Goal: Information Seeking & Learning: Learn about a topic

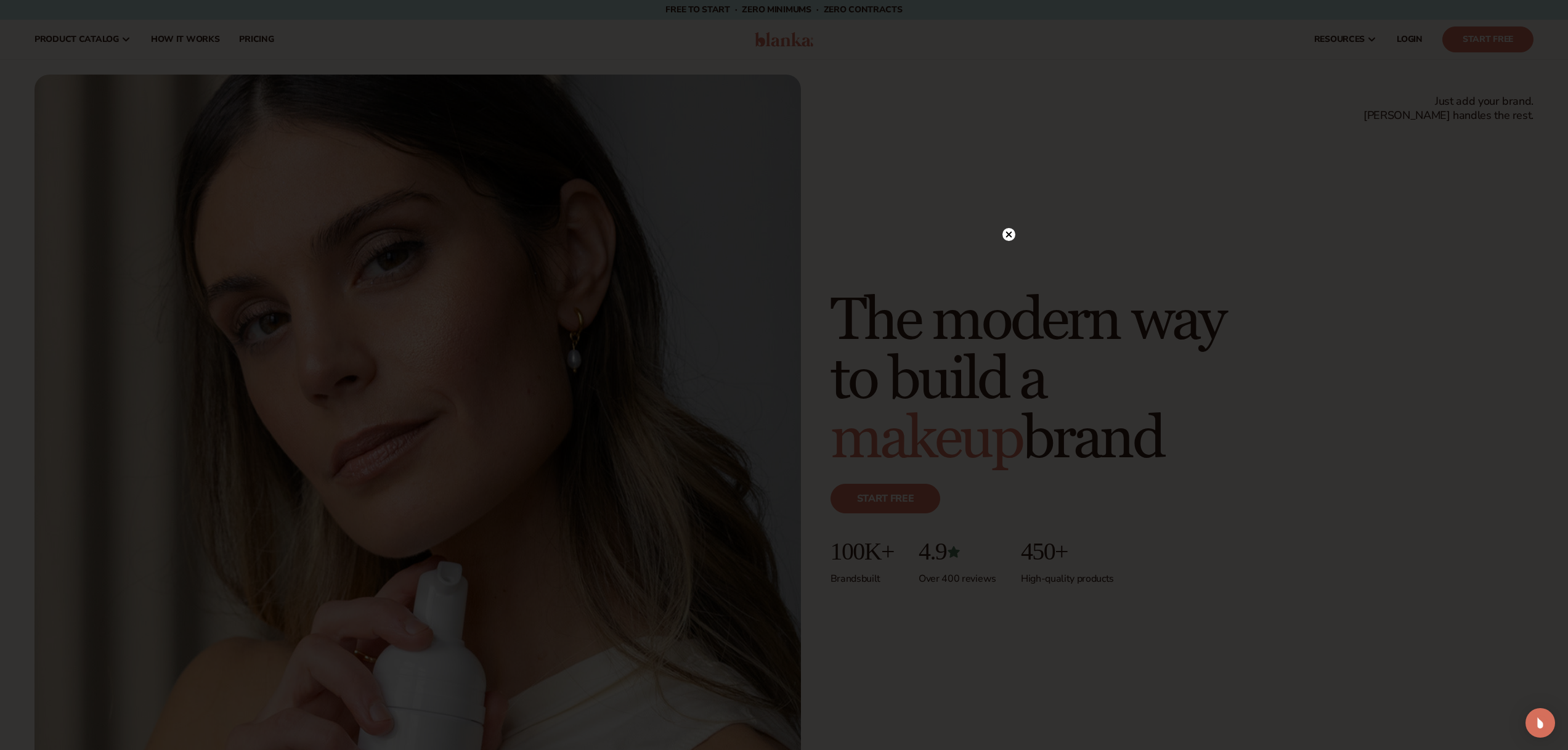
click at [1022, 246] on div at bounding box center [784, 375] width 1568 height 750
click at [1010, 237] on icon at bounding box center [1009, 235] width 6 height 6
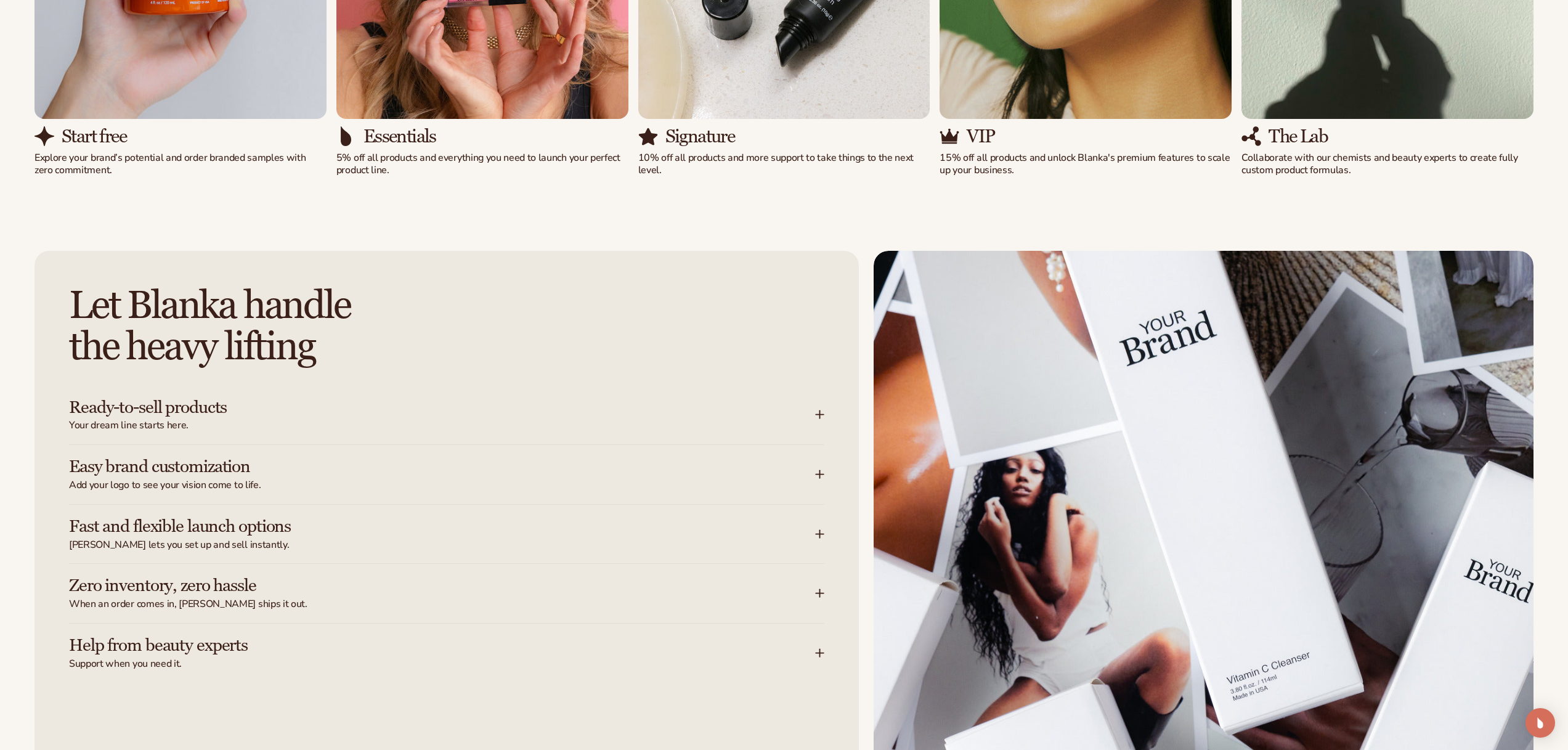
scroll to position [1841, 0]
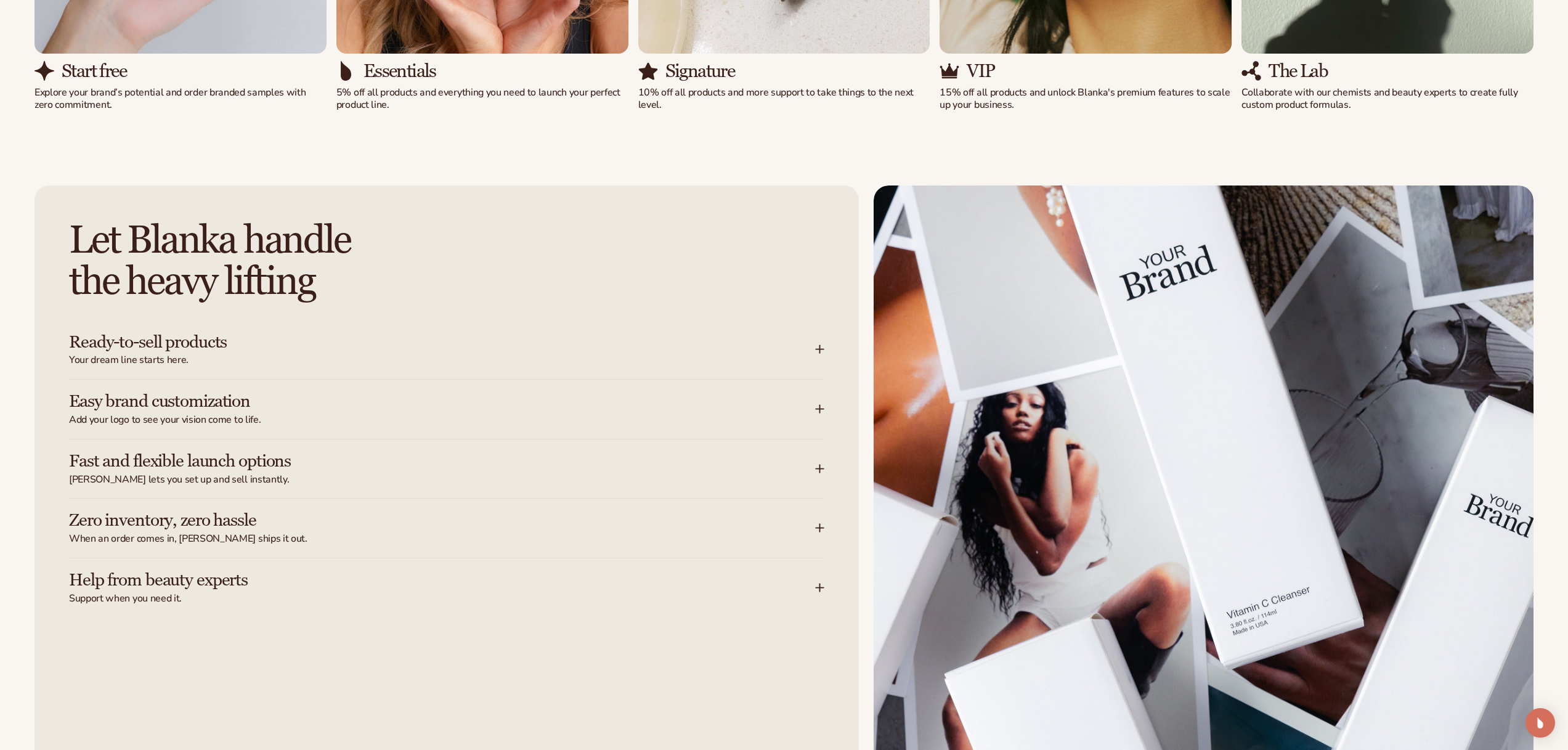
click at [821, 412] on icon at bounding box center [820, 409] width 10 height 10
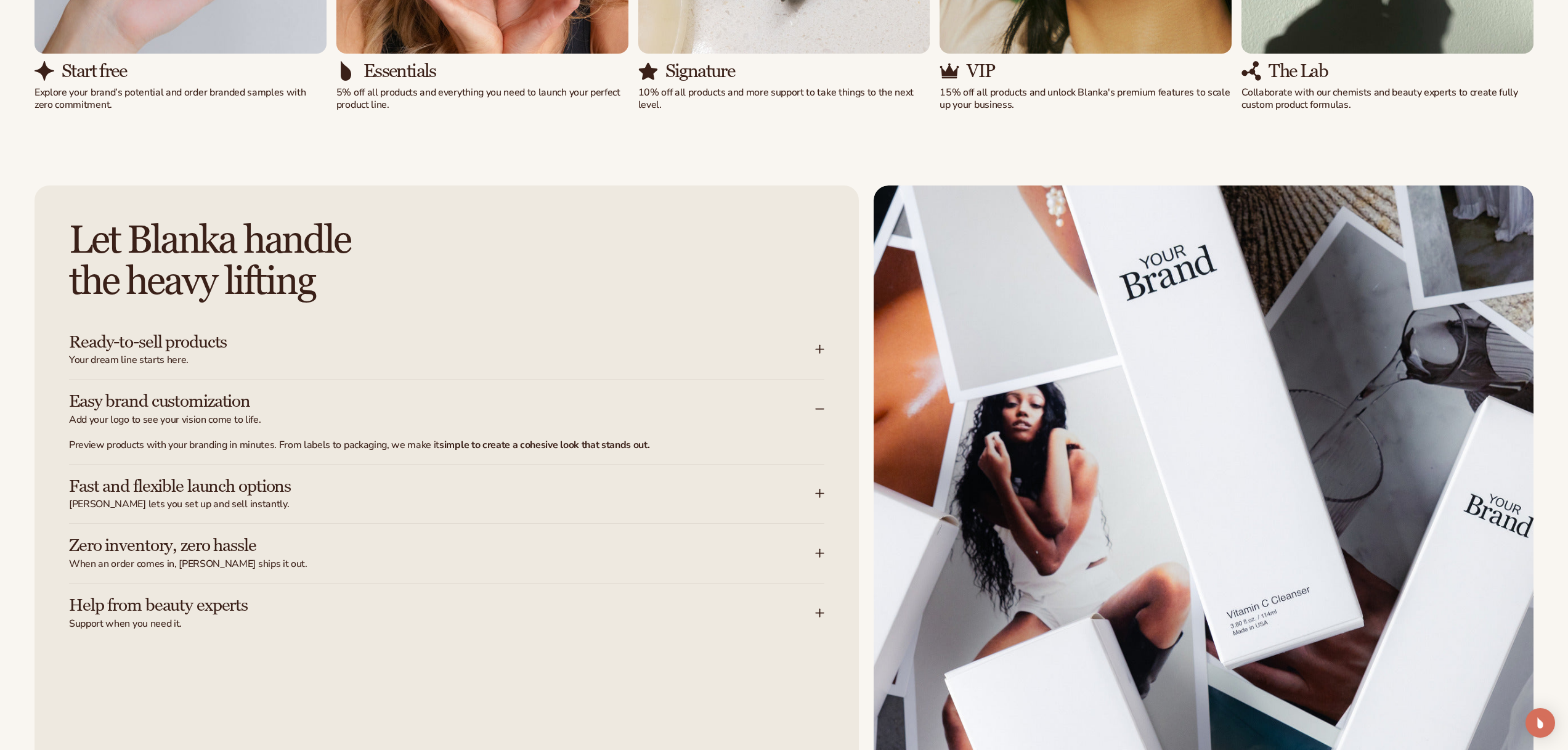
click at [821, 555] on icon at bounding box center [820, 554] width 10 height 10
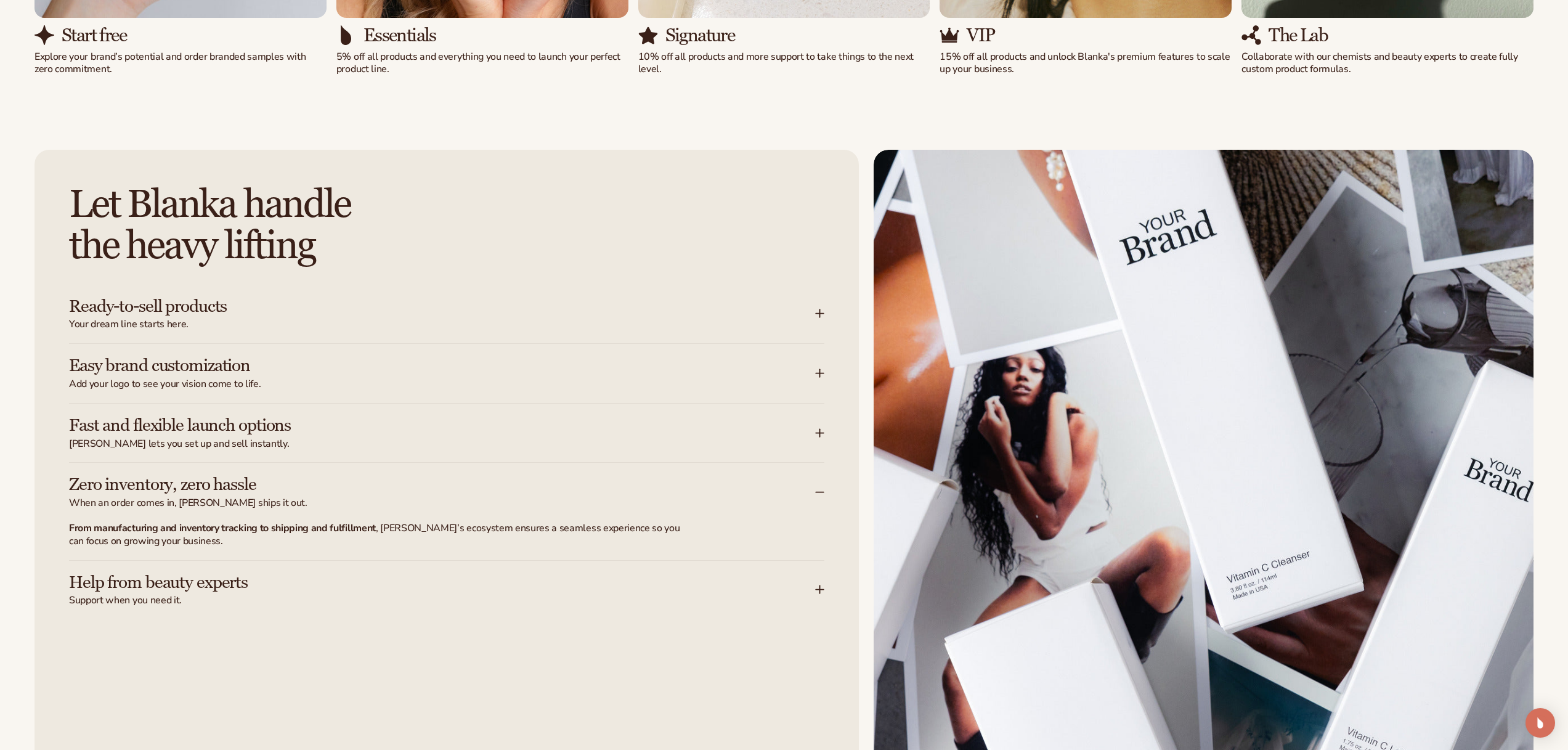
scroll to position [1888, 0]
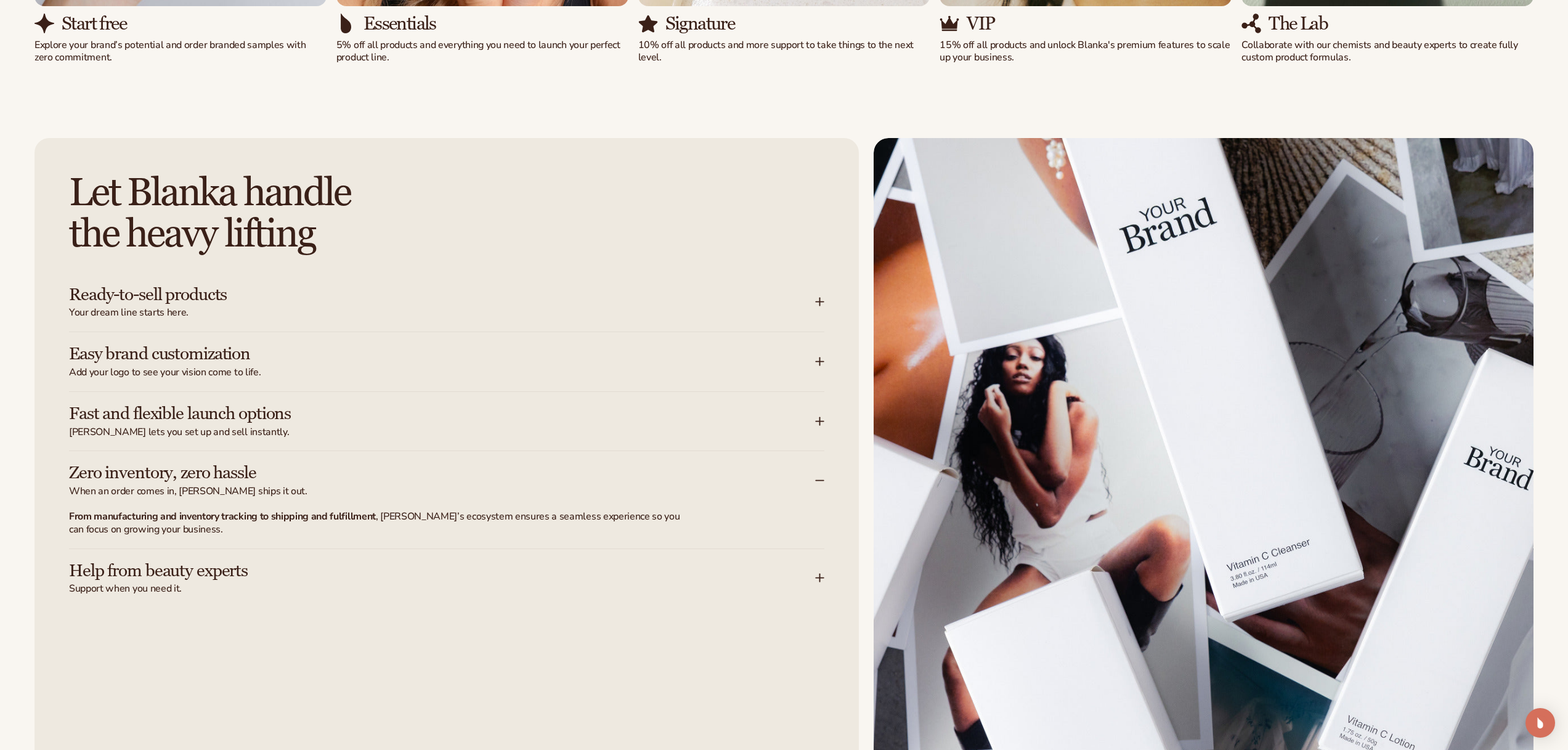
click at [816, 578] on icon at bounding box center [820, 578] width 8 height 0
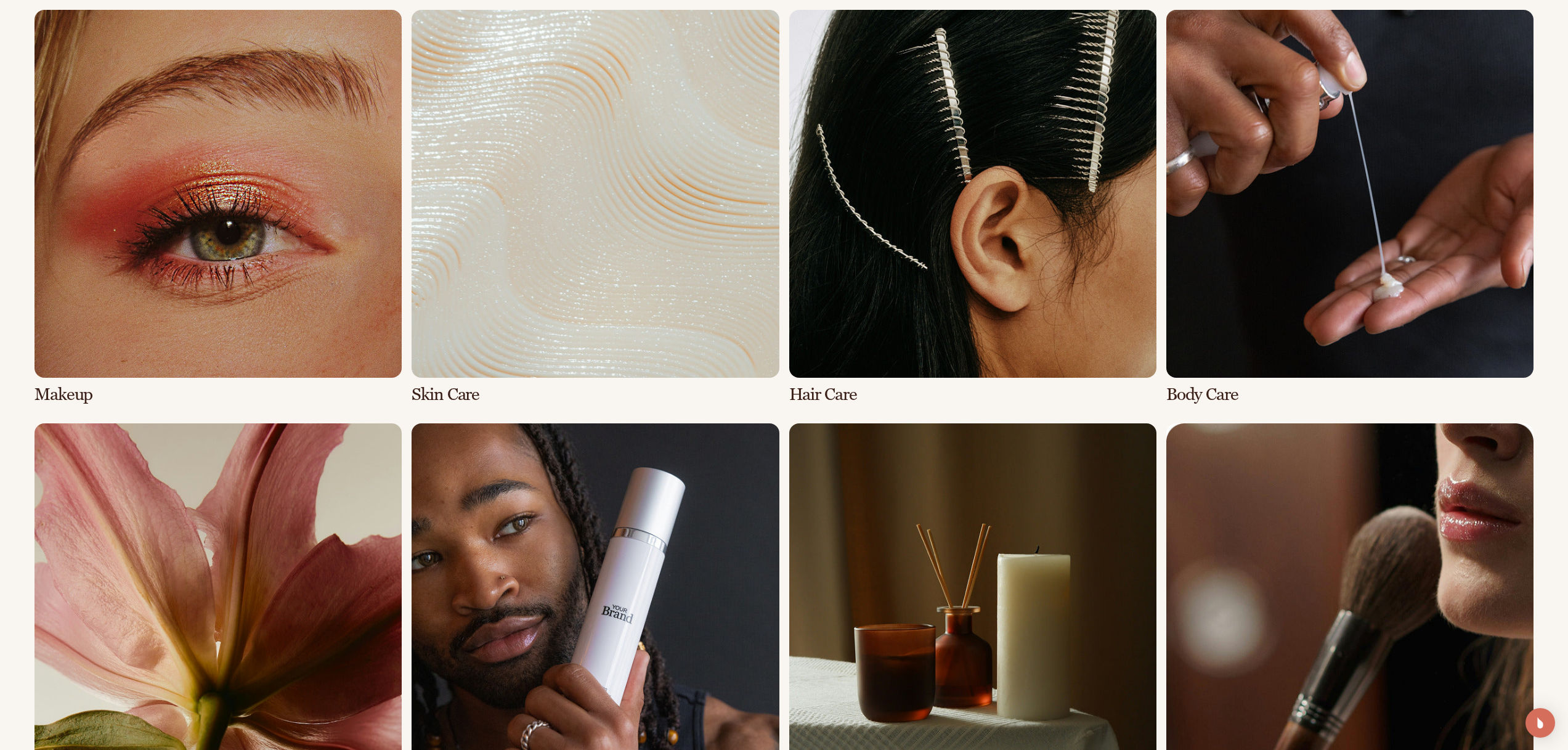
scroll to position [3343, 0]
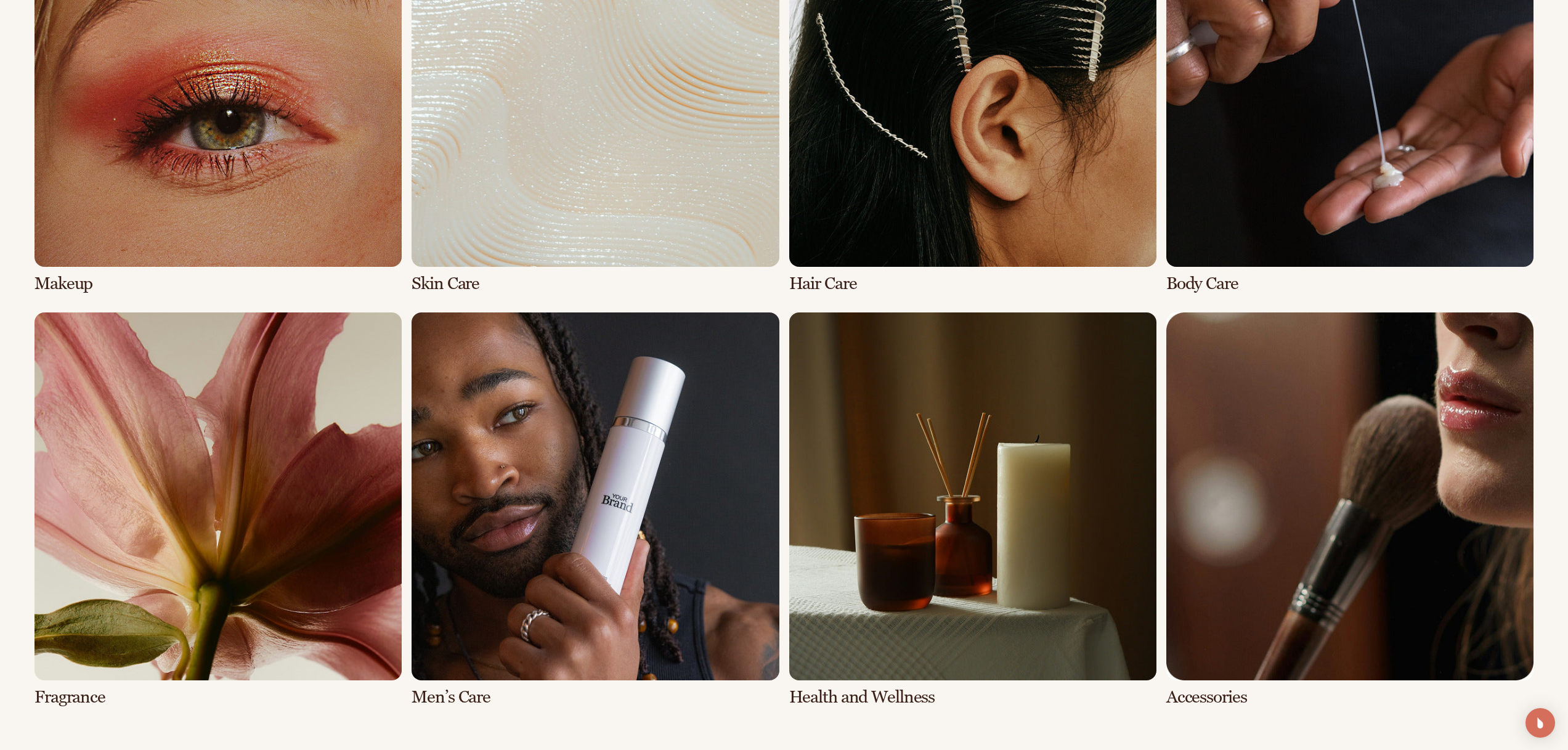
click at [999, 546] on link "7 / 8" at bounding box center [972, 510] width 367 height 394
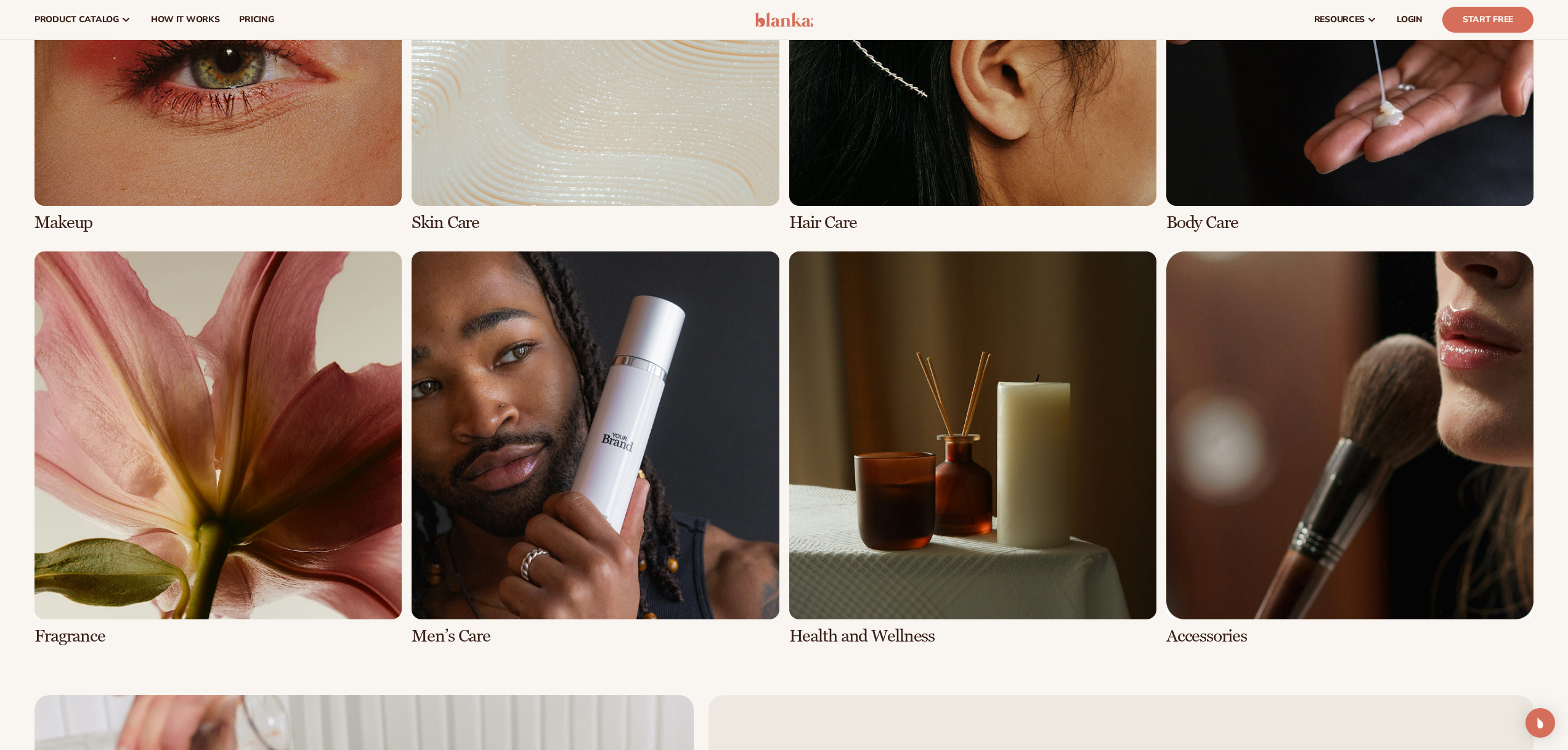
scroll to position [3404, 0]
click at [889, 636] on link "7 / 8" at bounding box center [972, 449] width 367 height 394
click at [1342, 439] on link "8 / 8" at bounding box center [1350, 449] width 367 height 394
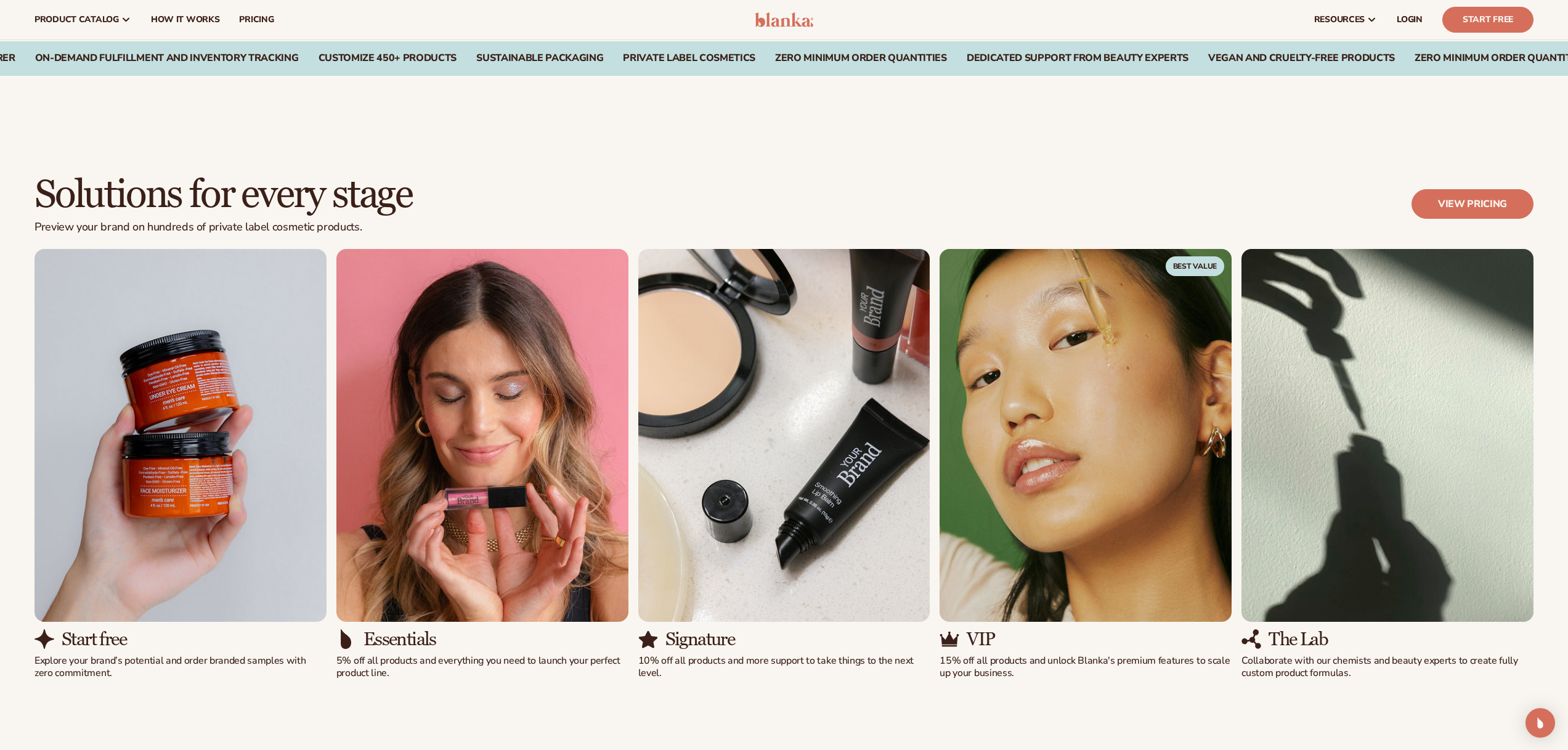
scroll to position [1272, 0]
click at [1472, 198] on link "View pricing" at bounding box center [1473, 204] width 122 height 30
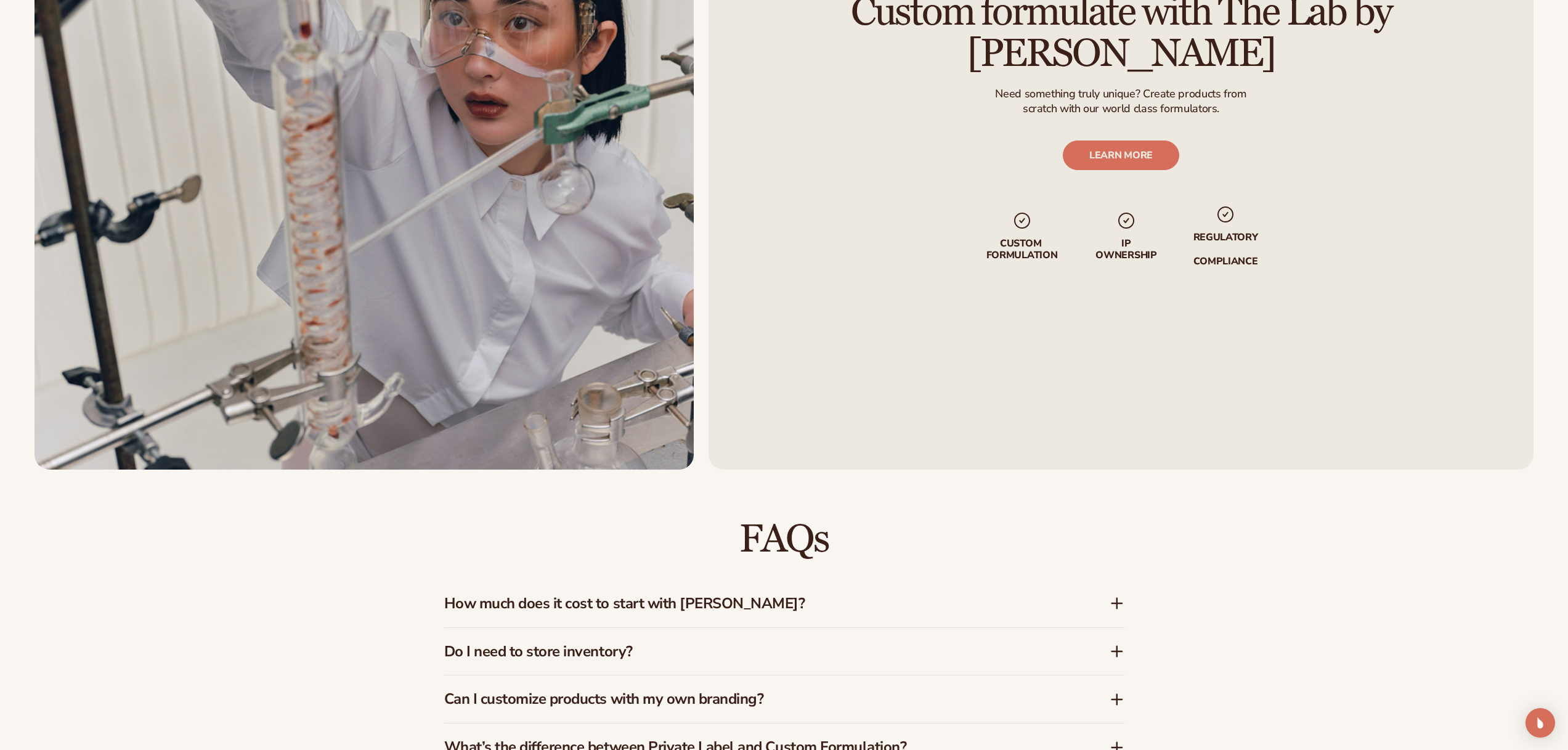
scroll to position [2106, 0]
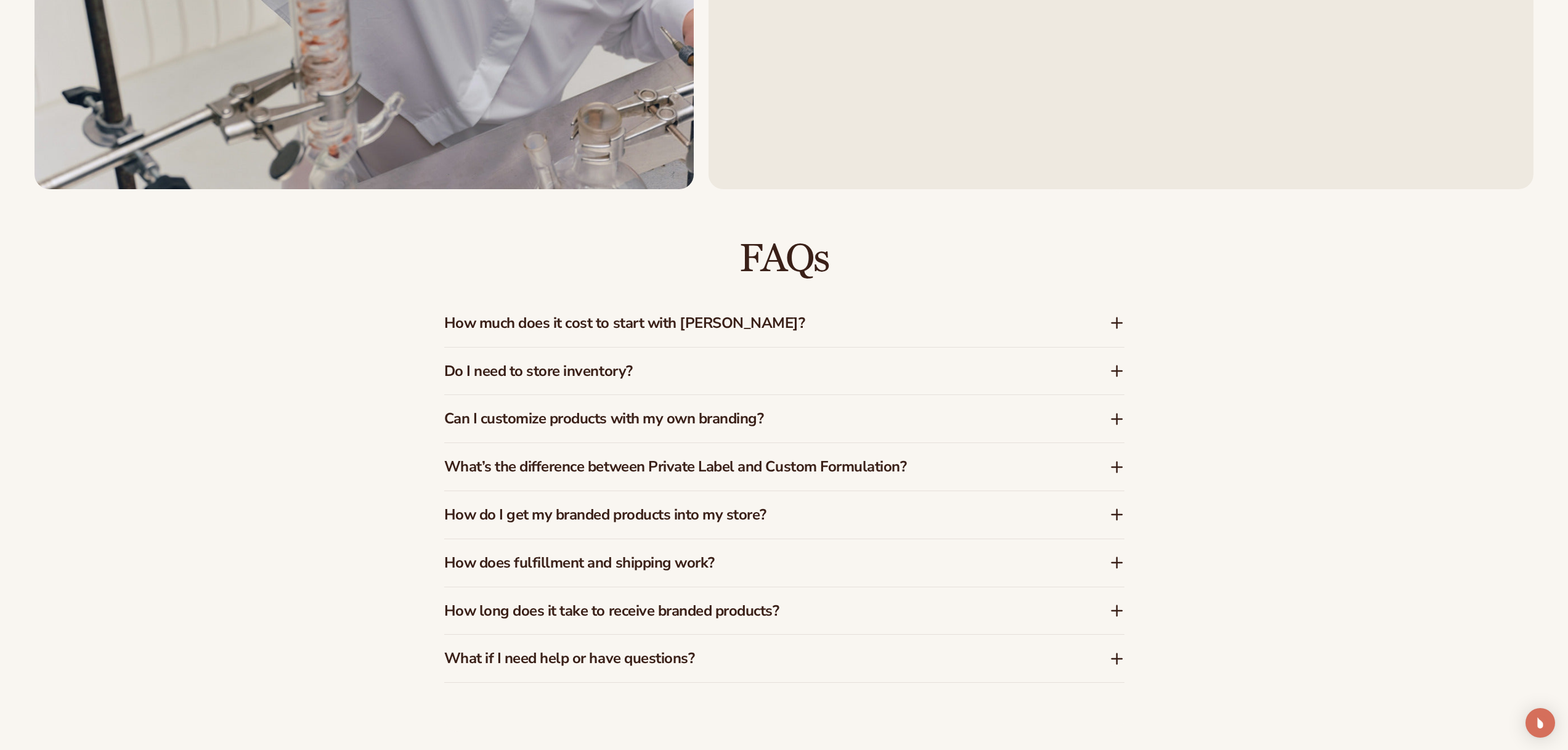
click at [1118, 322] on icon at bounding box center [1117, 322] width 15 height 15
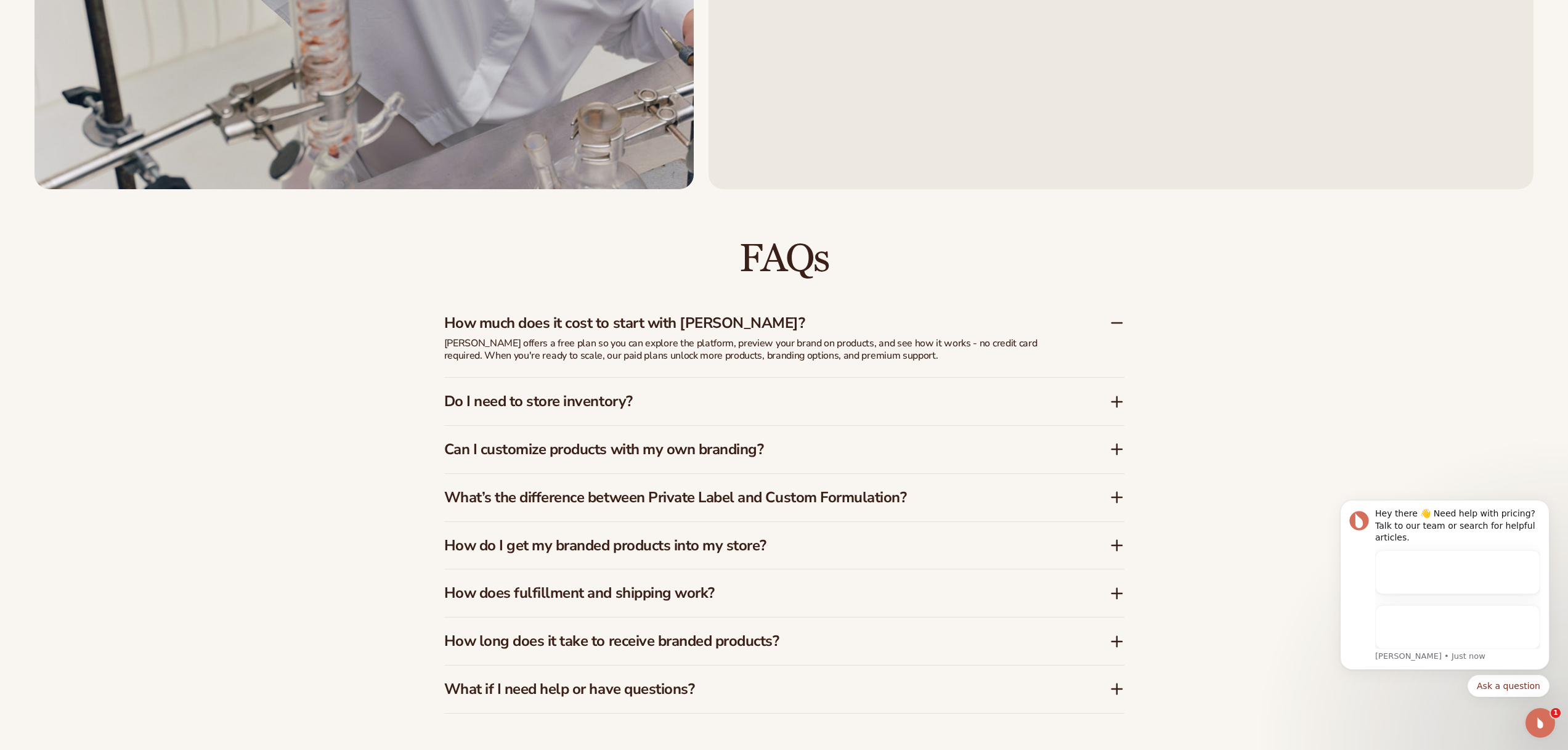
scroll to position [0, 0]
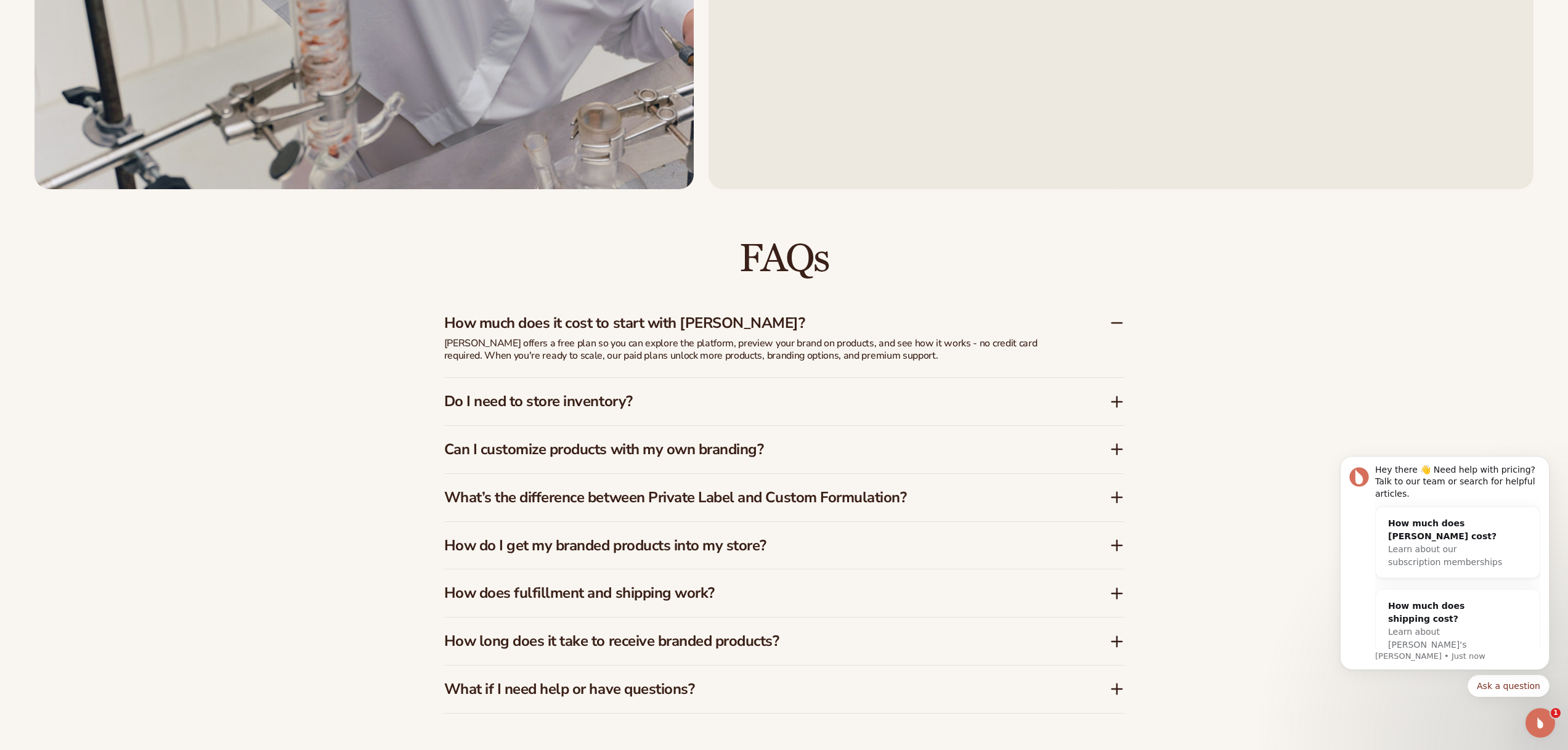
click at [1117, 403] on icon at bounding box center [1117, 402] width 0 height 10
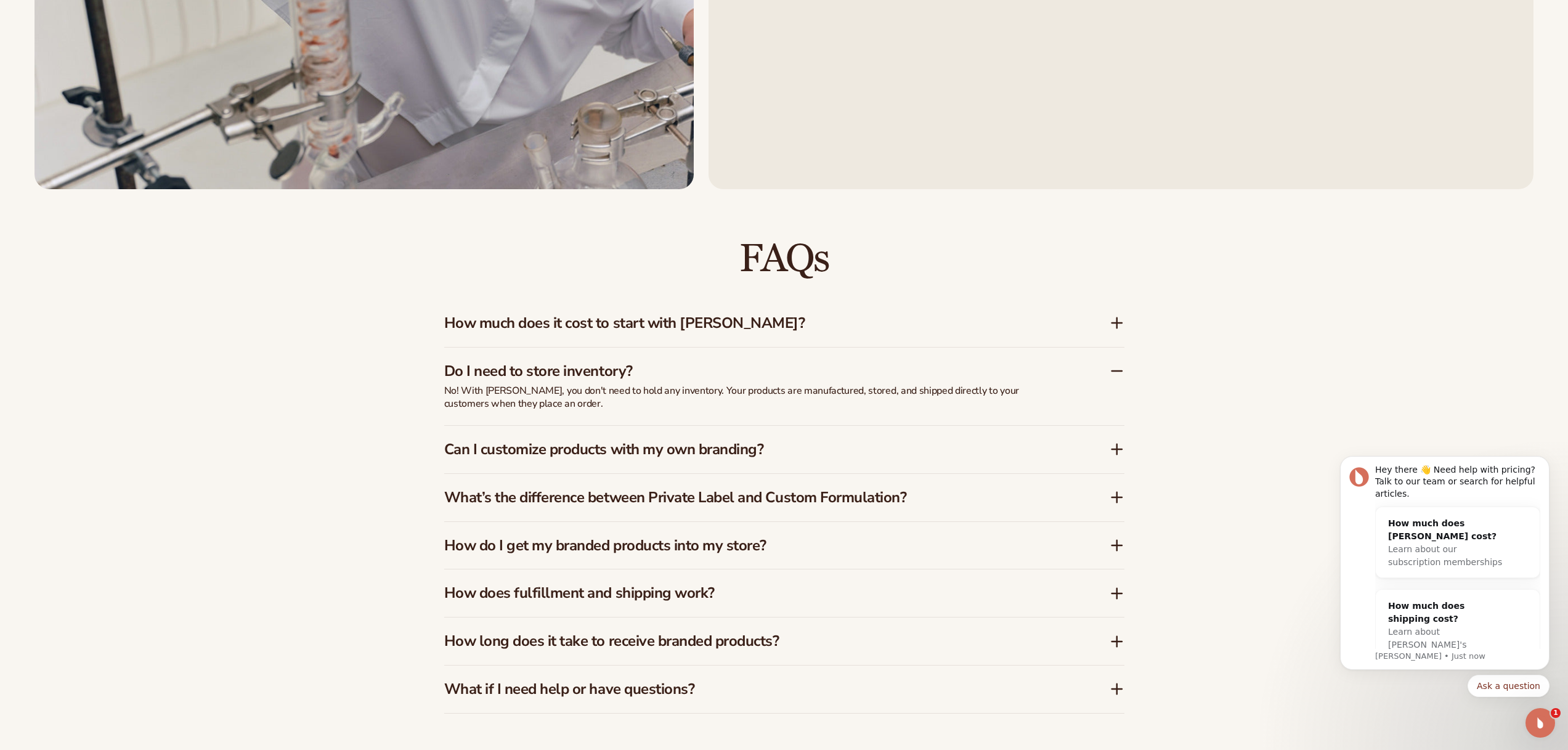
click at [1122, 451] on icon at bounding box center [1117, 449] width 15 height 15
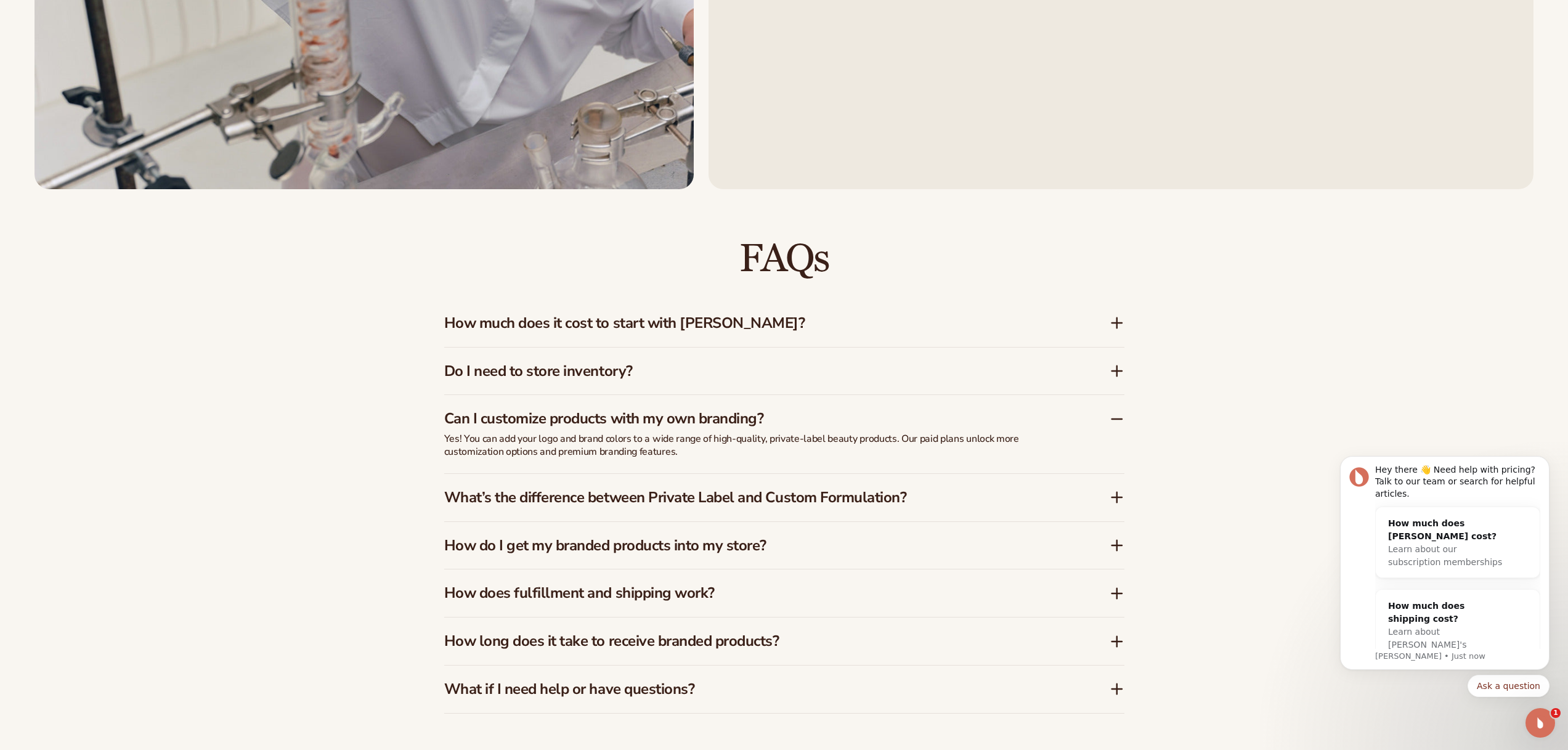
click at [1117, 589] on icon at bounding box center [1117, 594] width 0 height 10
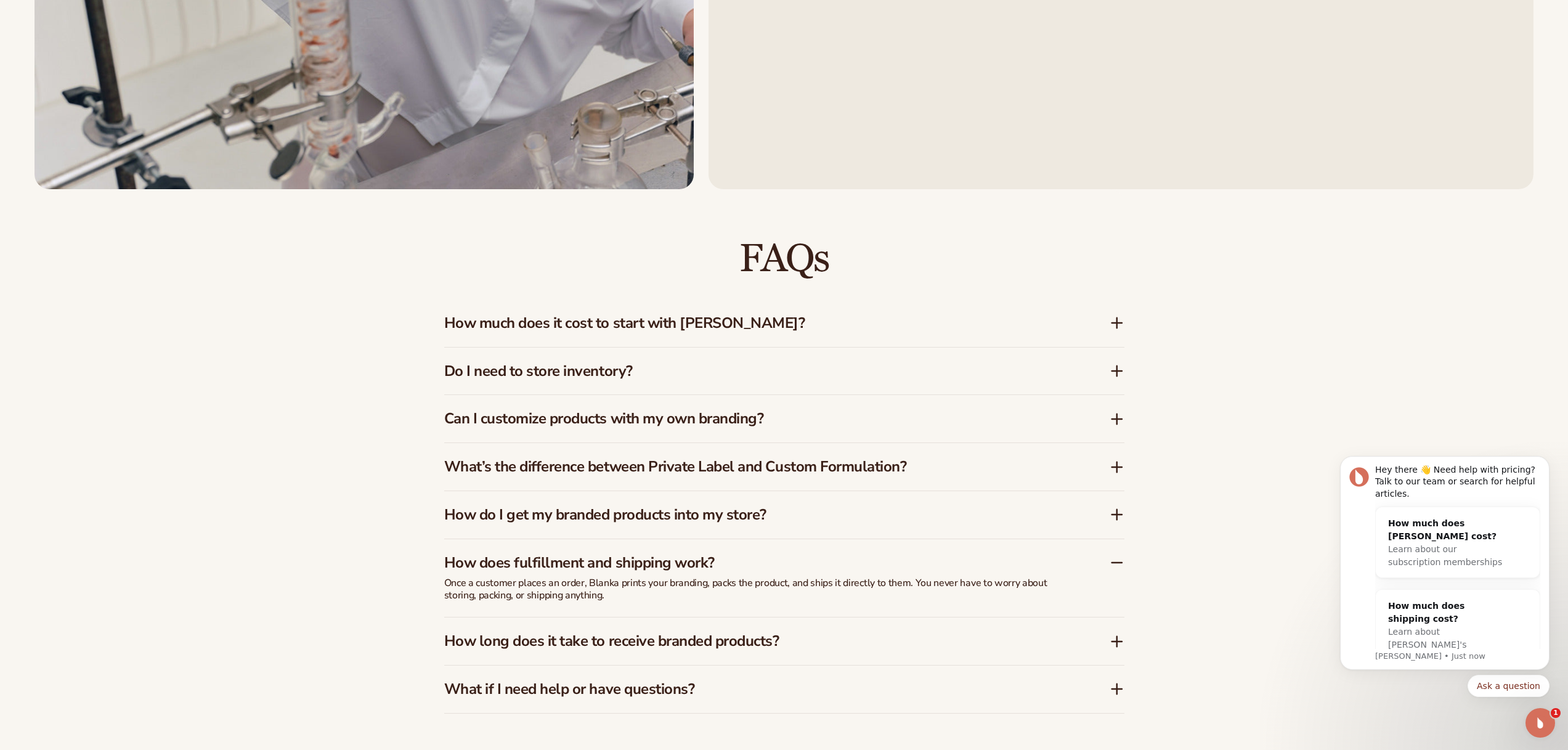
click at [1112, 645] on icon at bounding box center [1117, 641] width 15 height 15
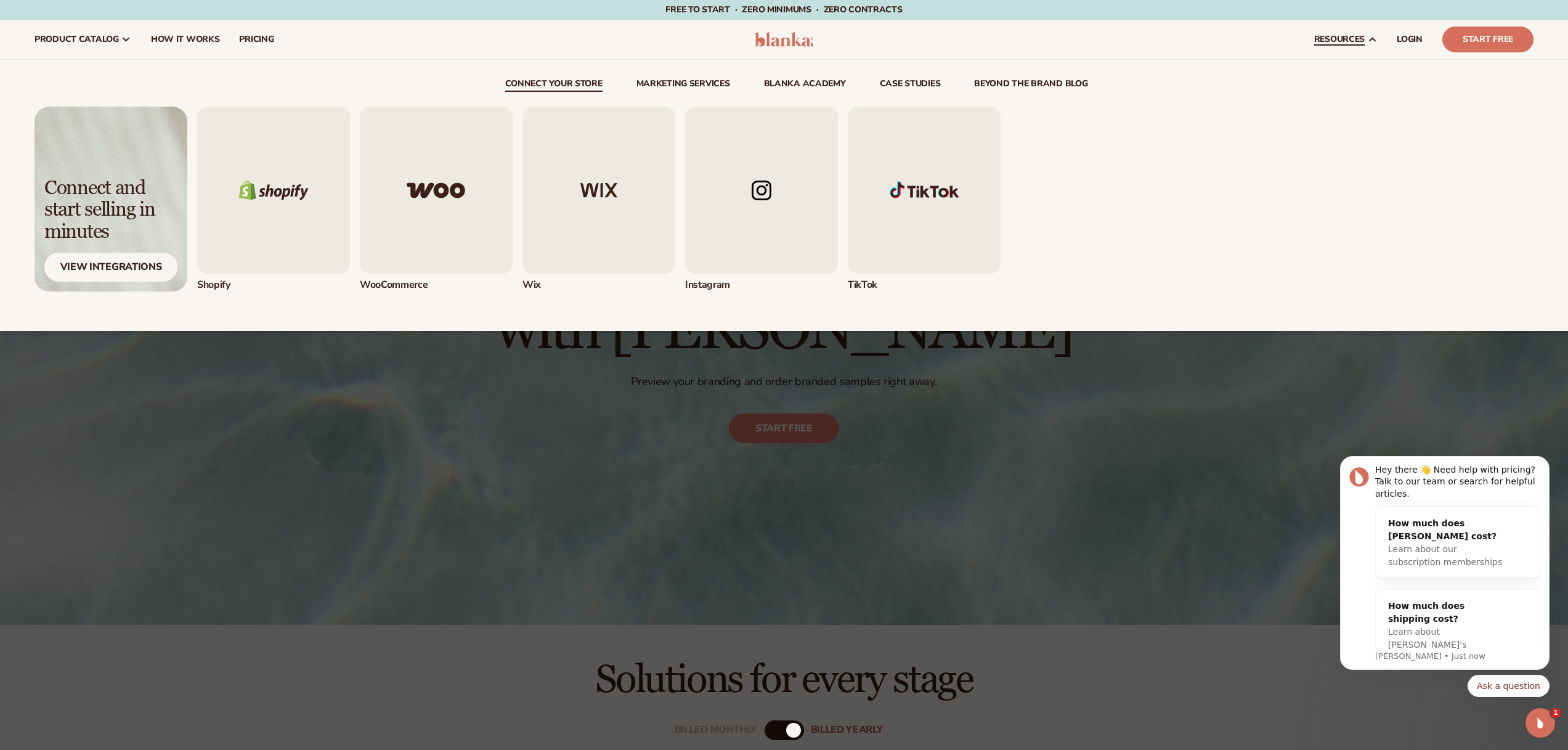
click at [1356, 40] on span "resources" at bounding box center [1340, 39] width 51 height 10
click at [1349, 40] on span "resources" at bounding box center [1340, 39] width 51 height 10
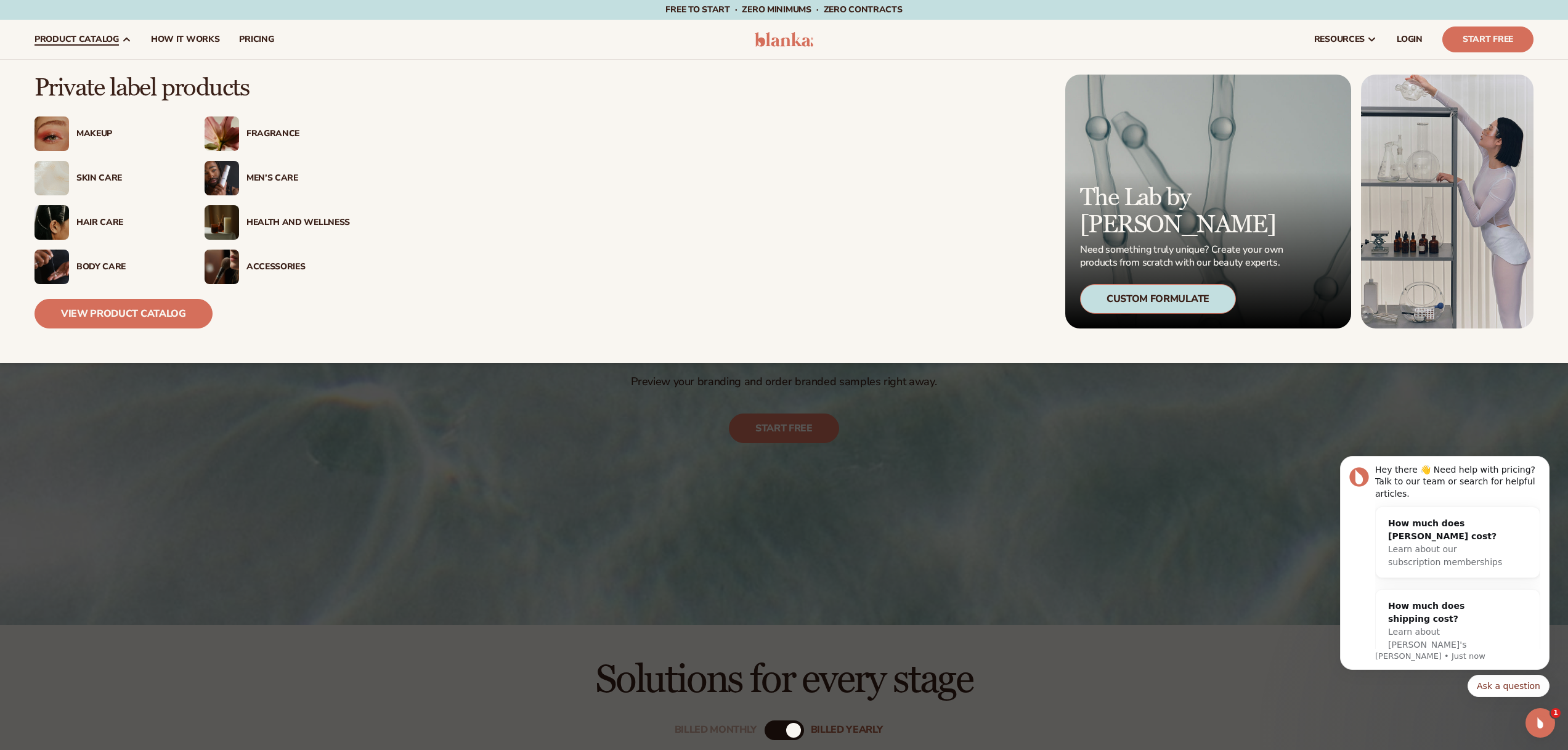
click at [308, 223] on div "Health And Wellness" at bounding box center [298, 223] width 103 height 11
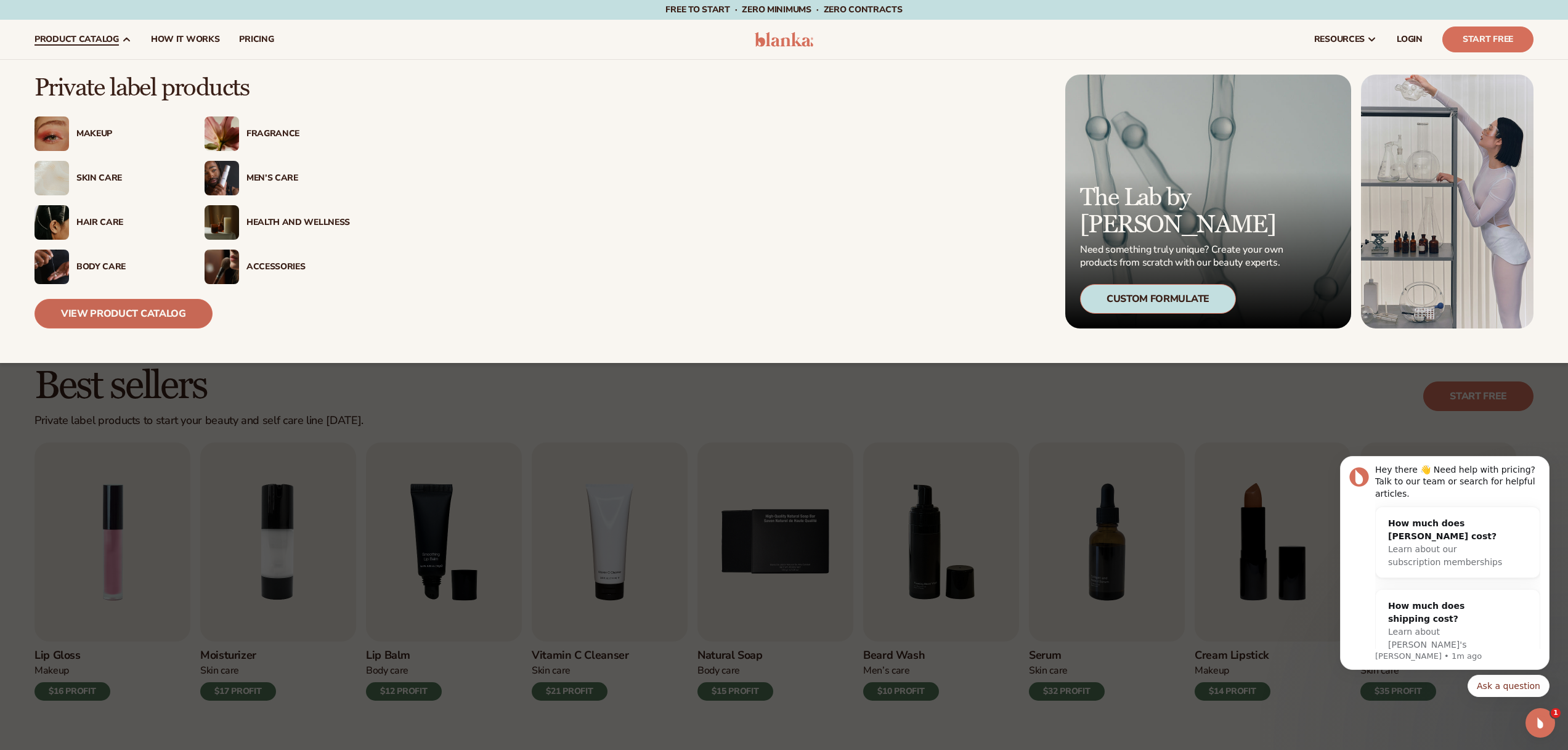
click at [98, 322] on link "View Product Catalog" at bounding box center [123, 313] width 178 height 30
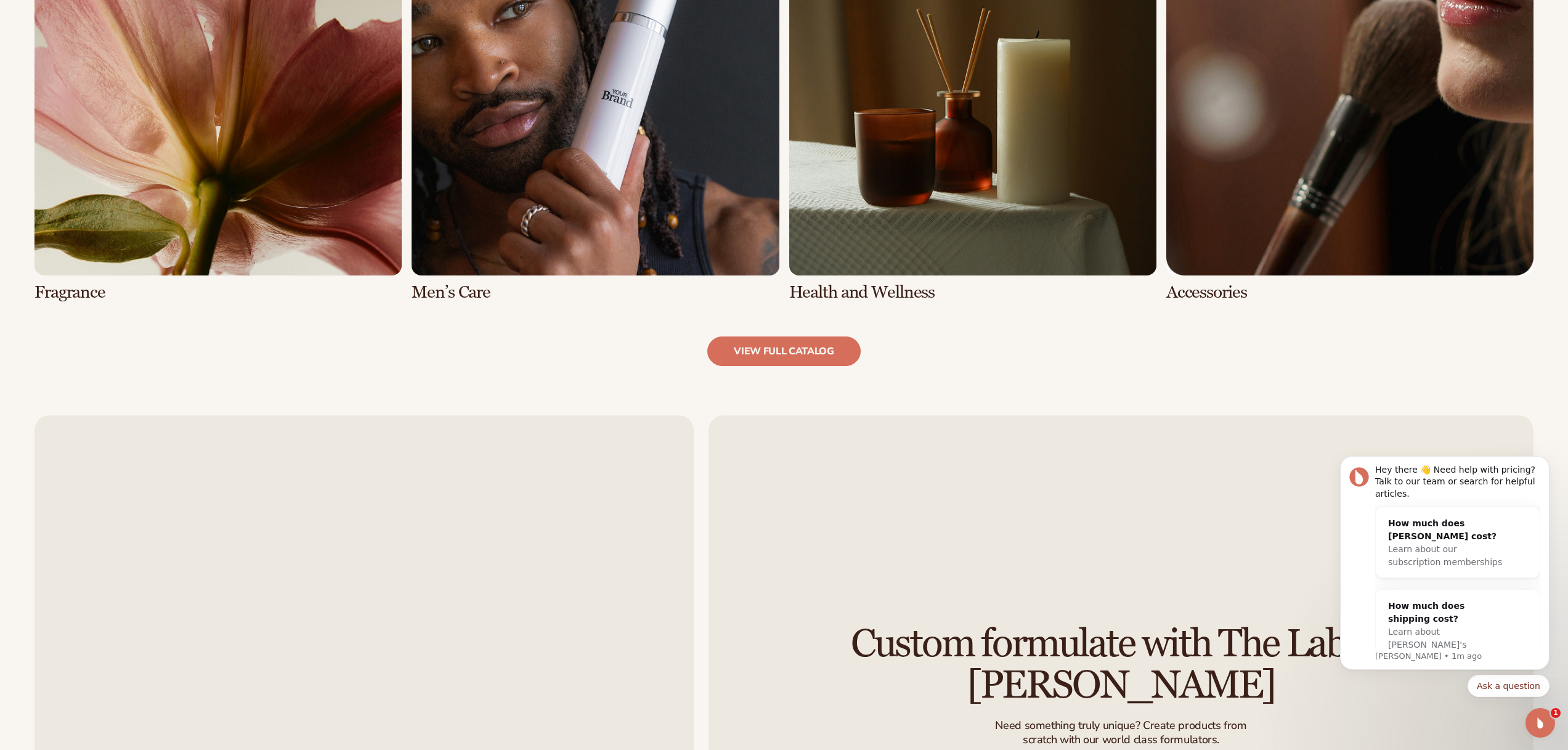
scroll to position [1519, 0]
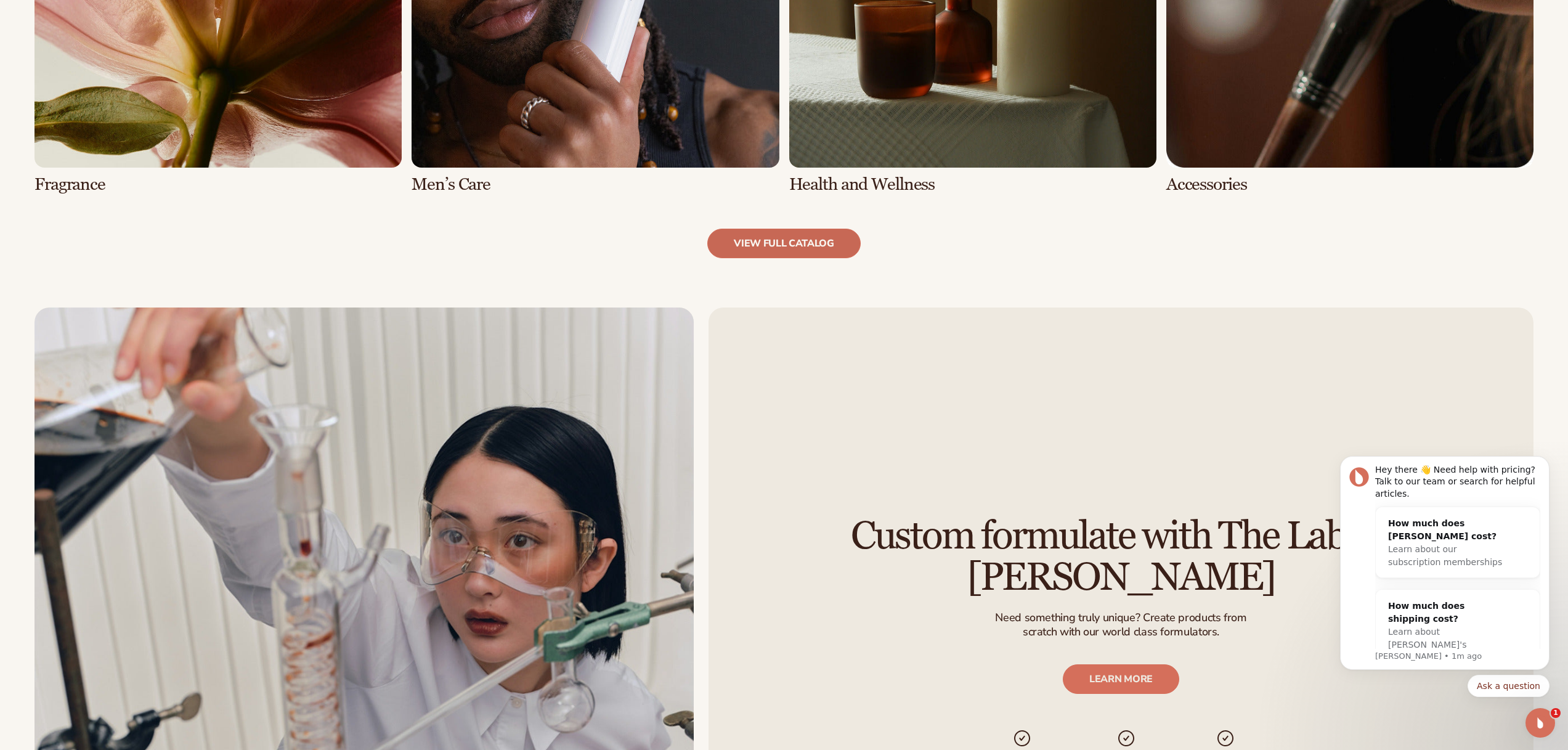
click at [799, 251] on link "view full catalog" at bounding box center [784, 243] width 154 height 30
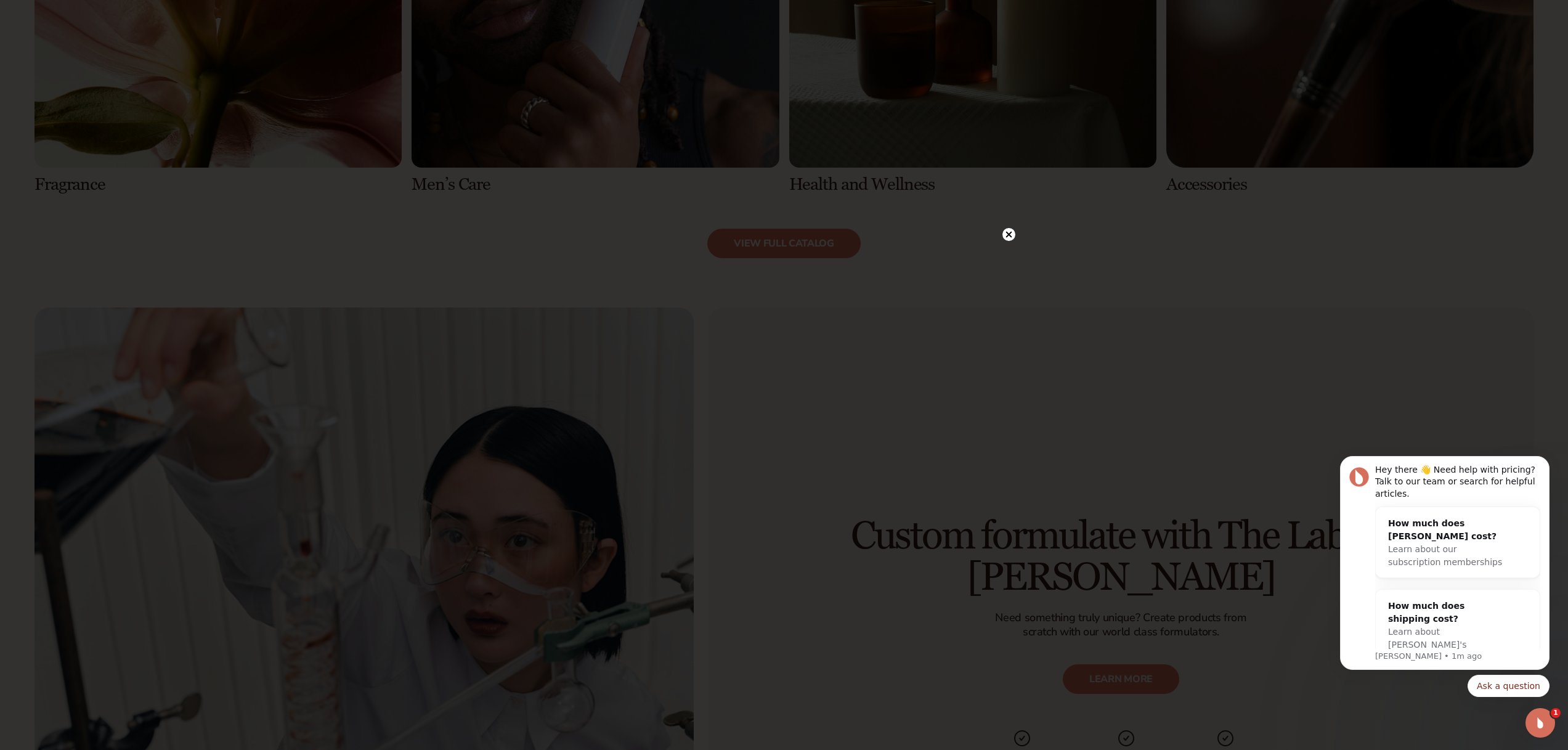
click at [1007, 247] on div at bounding box center [784, 375] width 1568 height 750
click at [1008, 233] on icon at bounding box center [1009, 235] width 6 height 6
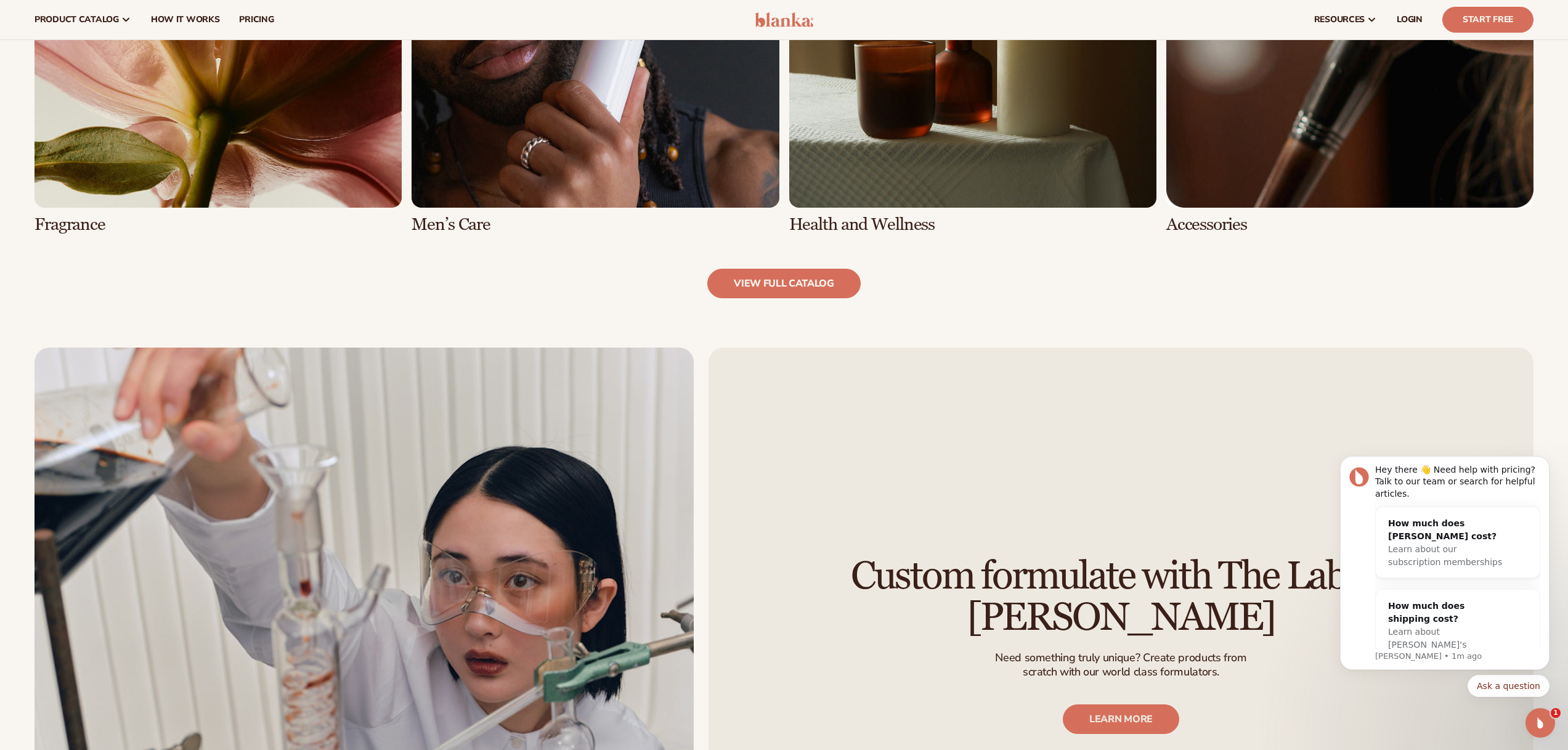
scroll to position [1454, 0]
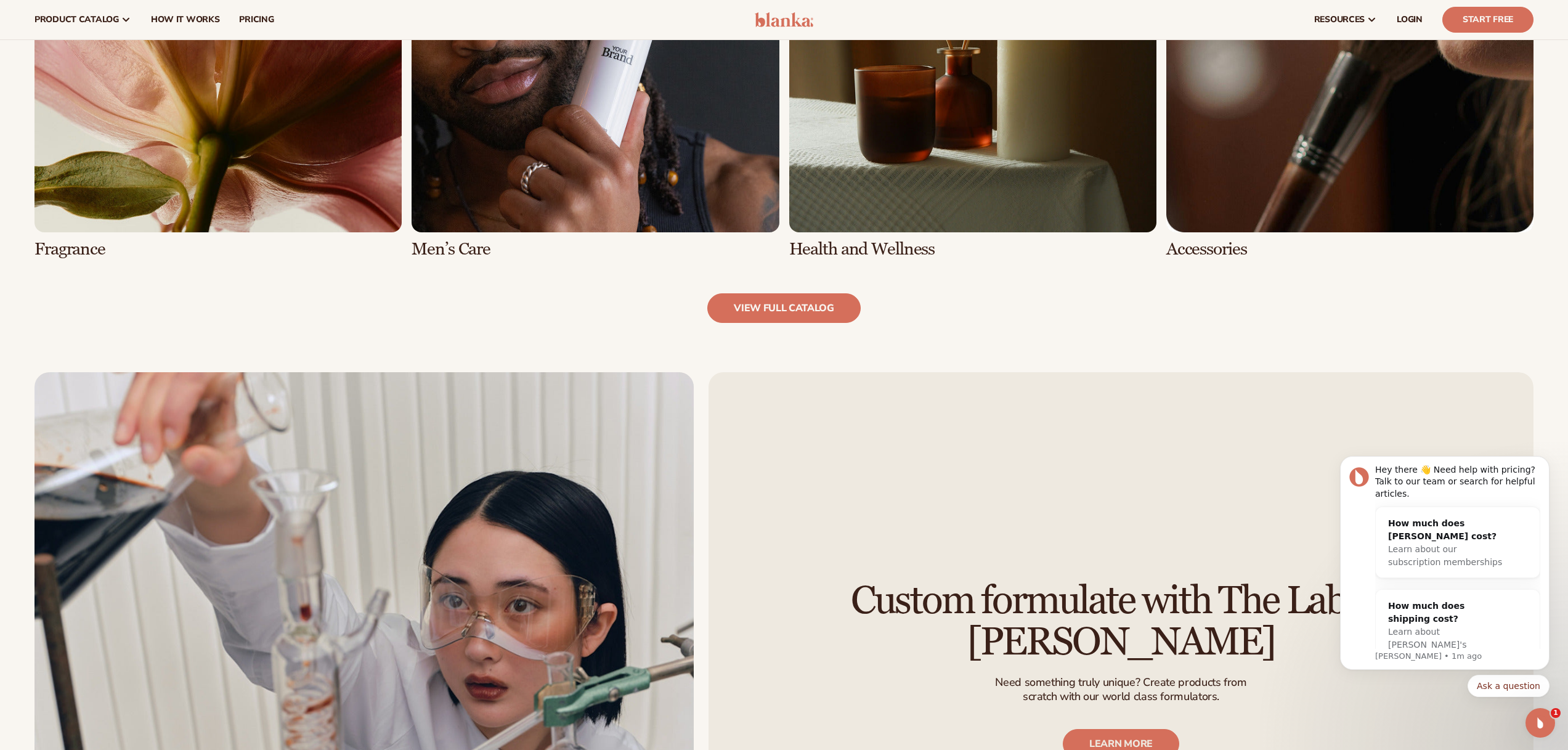
click at [339, 213] on link "5 / 8" at bounding box center [218, 62] width 367 height 394
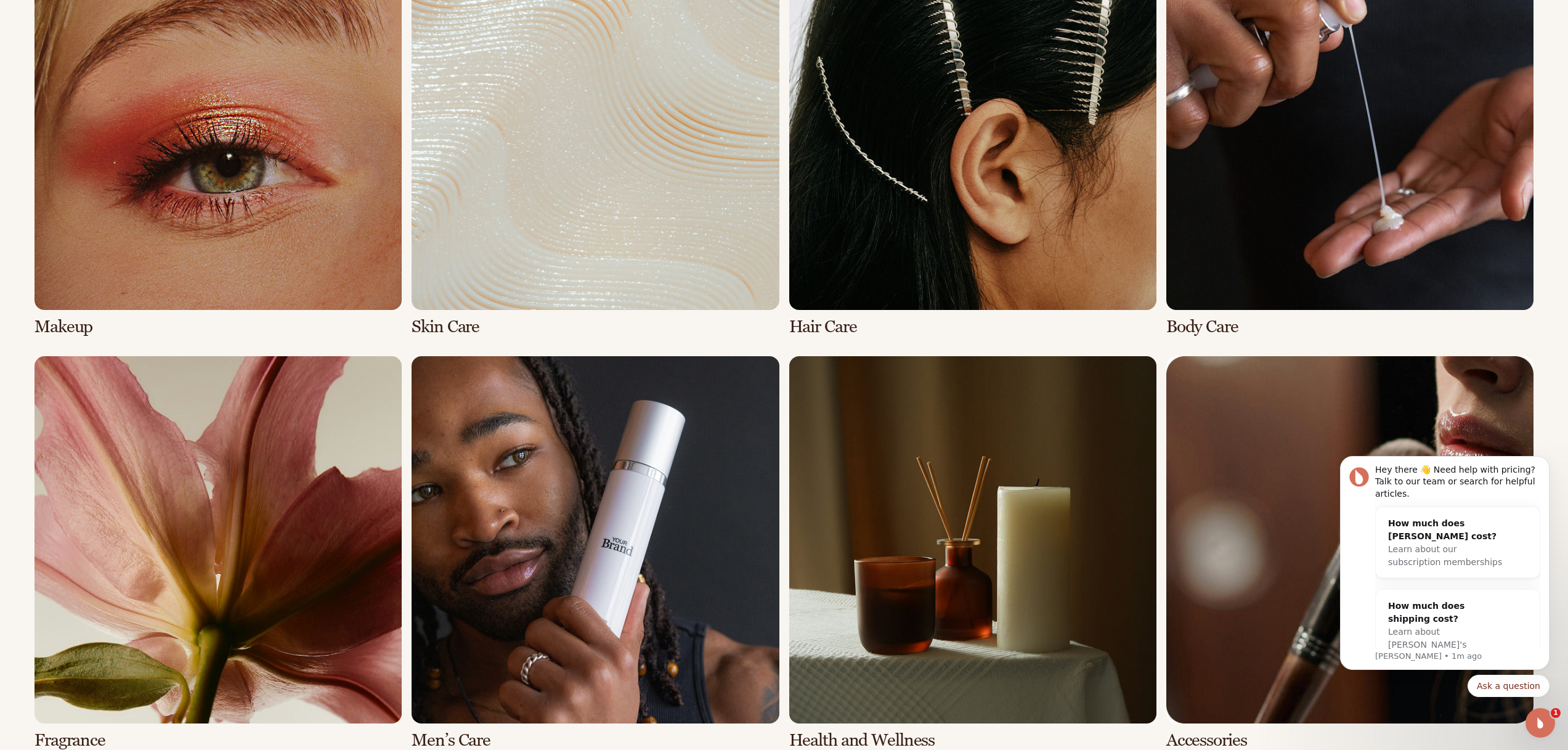
scroll to position [1048, 0]
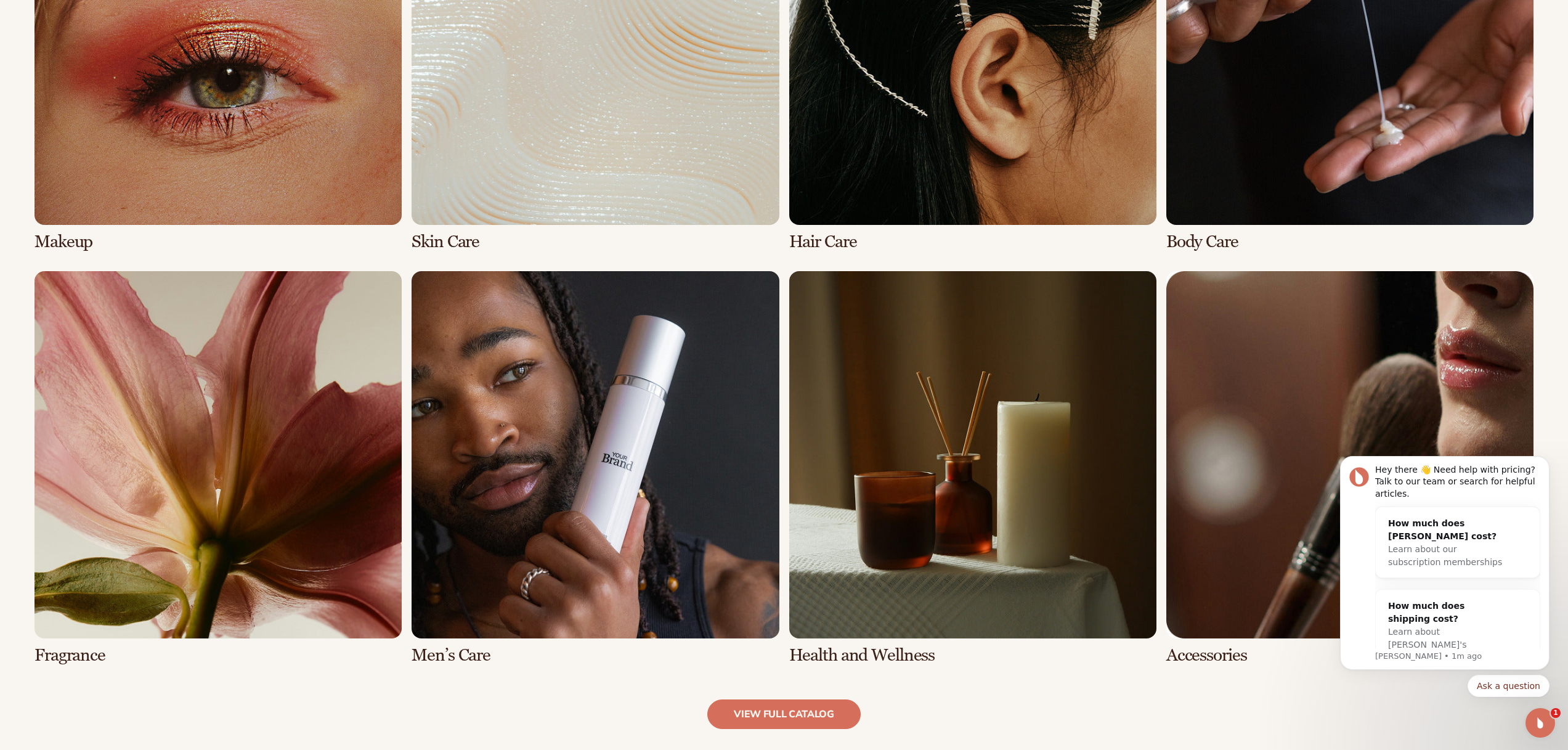
click at [1243, 508] on link "8 / 8" at bounding box center [1350, 468] width 367 height 394
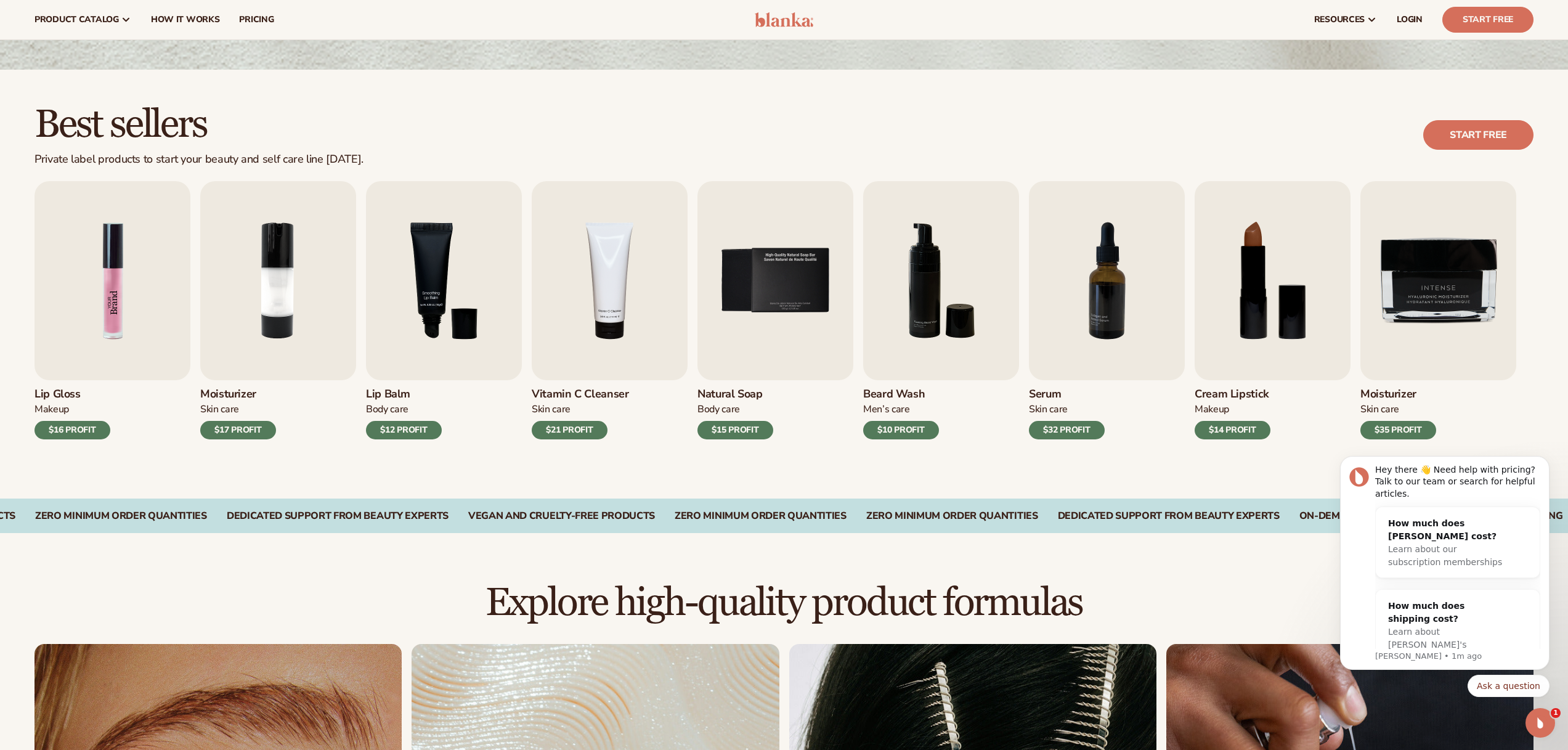
scroll to position [242, 0]
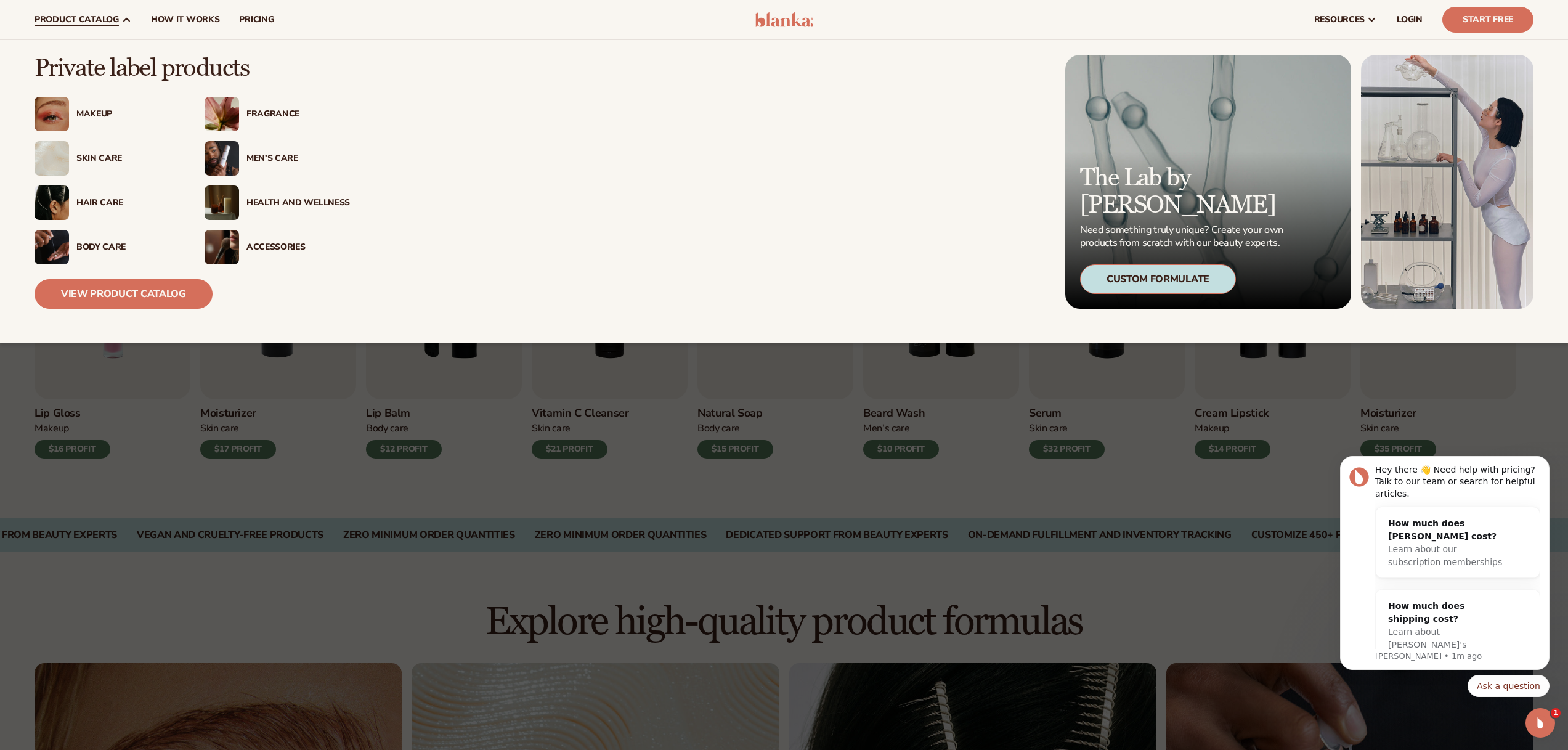
click at [258, 155] on div "Men’s Care" at bounding box center [298, 159] width 103 height 11
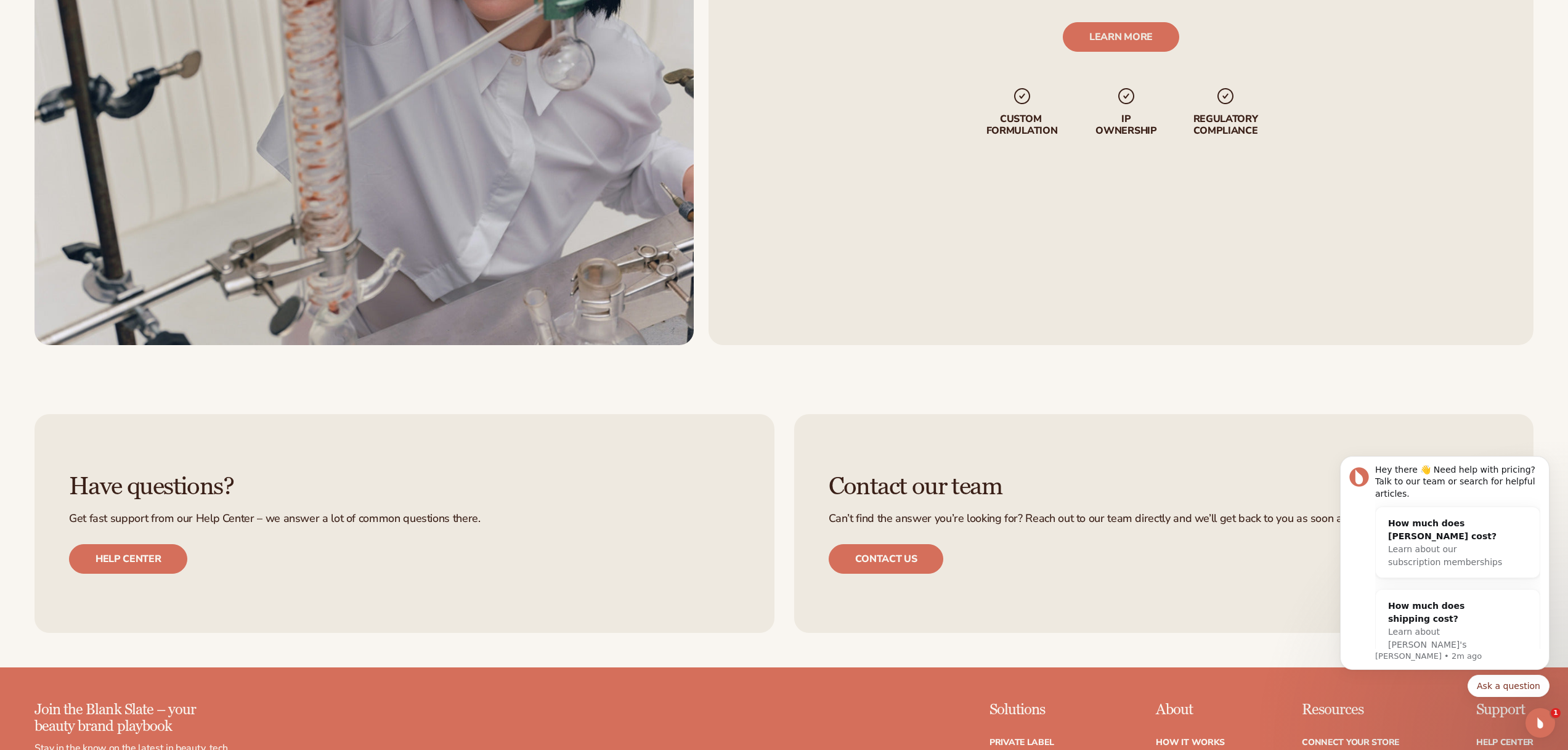
scroll to position [2589, 0]
